Goal: Register for event/course

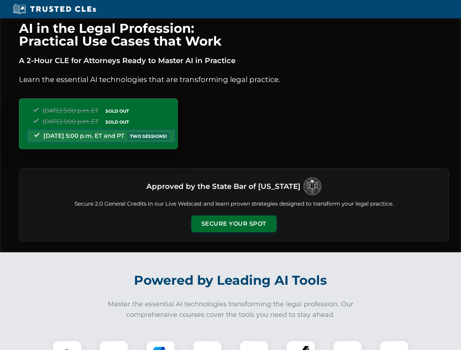
click at [234, 224] on button "Secure Your Spot" at bounding box center [233, 224] width 85 height 17
click at [67, 346] on img at bounding box center [67, 355] width 21 height 21
